Goal: Purchase product/service

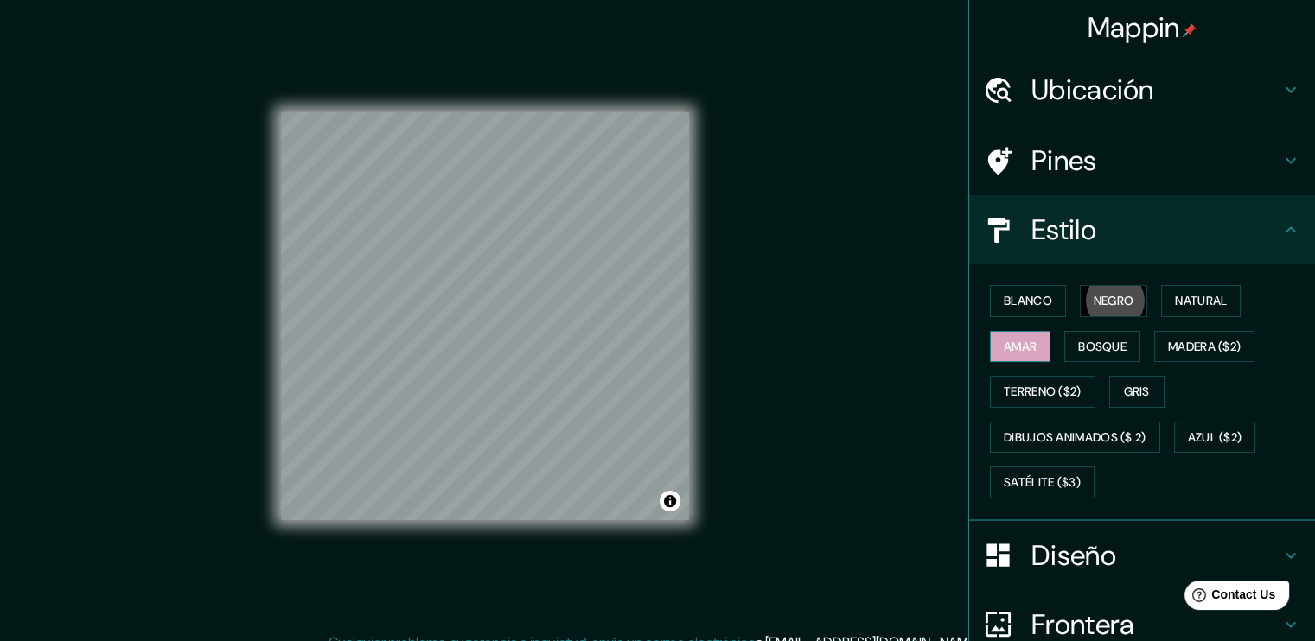
click at [1012, 347] on font "Amar" at bounding box center [1020, 347] width 33 height 22
click at [1016, 291] on font "Blanco" at bounding box center [1028, 301] width 48 height 22
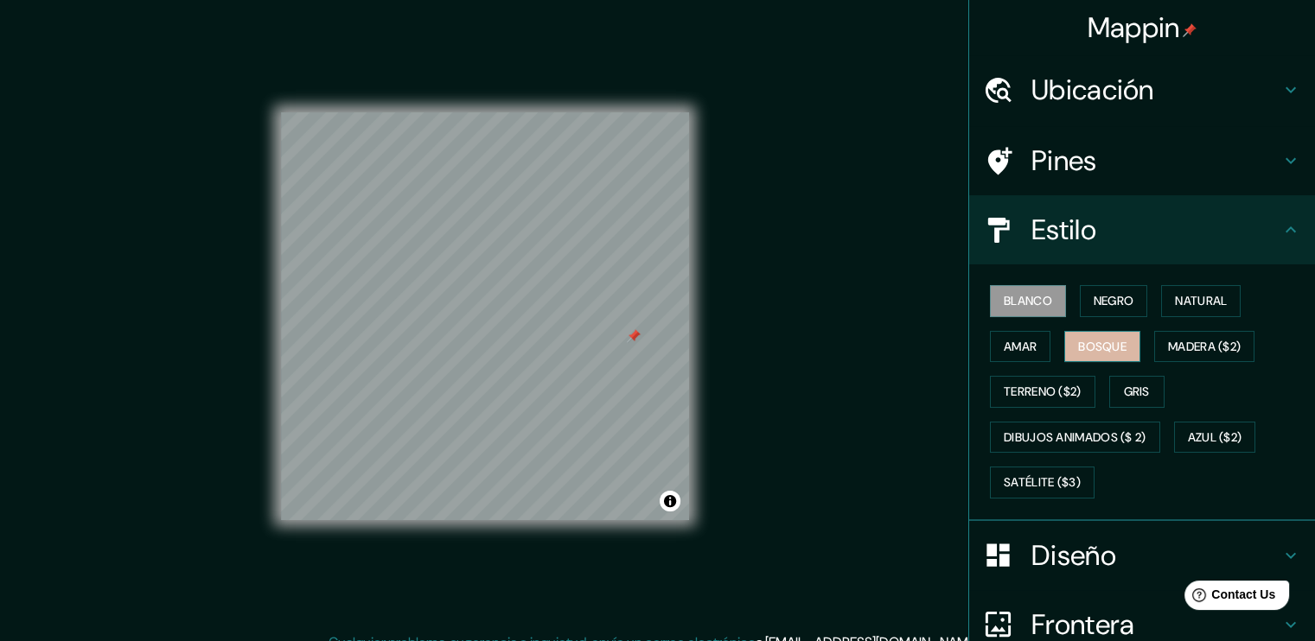
click at [1082, 343] on font "Bosque" at bounding box center [1102, 347] width 48 height 22
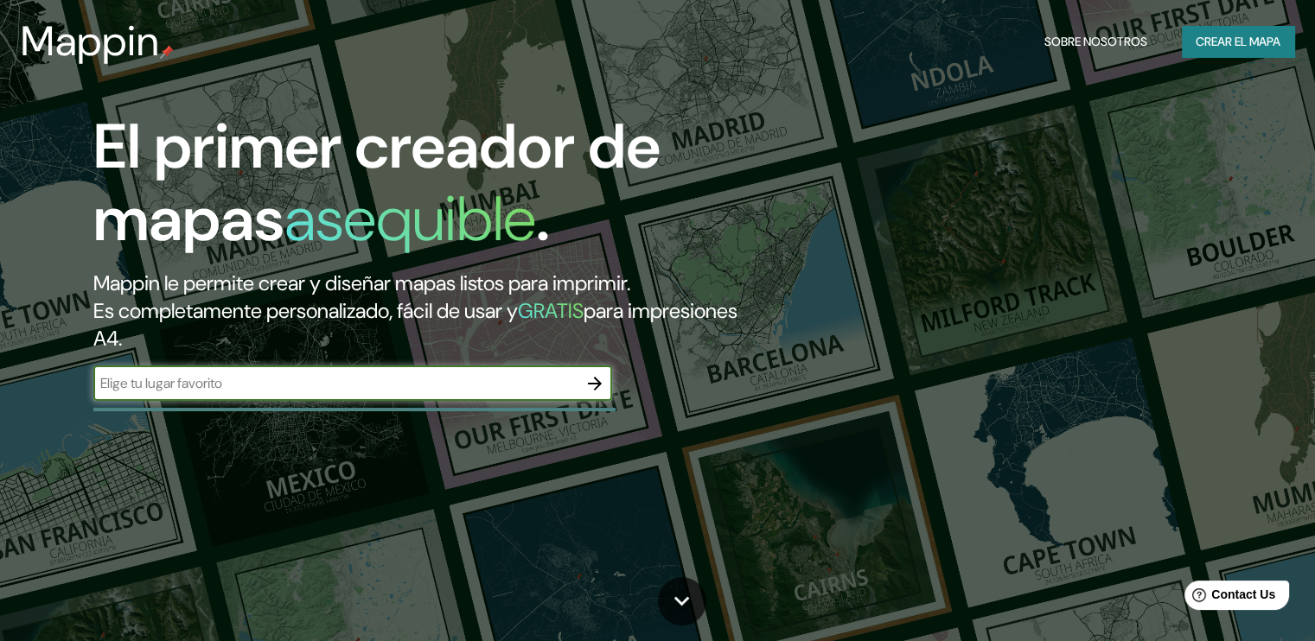
click at [241, 387] on input "text" at bounding box center [335, 383] width 484 height 20
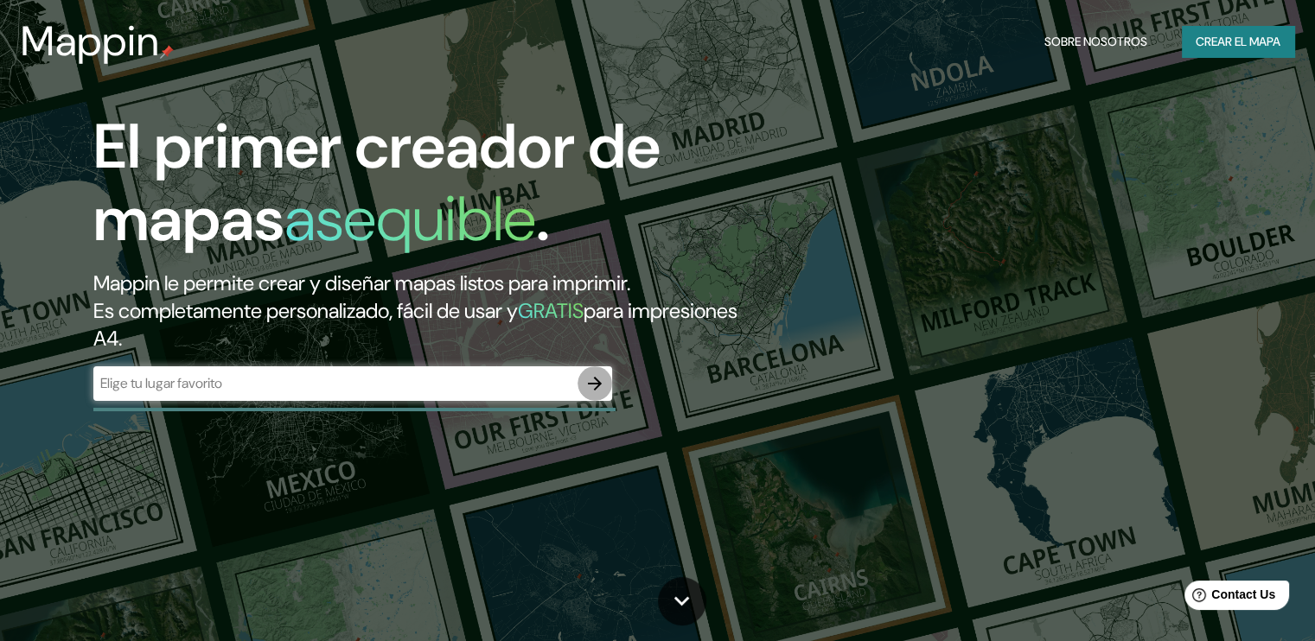
click at [589, 388] on icon "button" at bounding box center [594, 383] width 21 height 21
